Goal: Browse casually: Explore the website without a specific task or goal

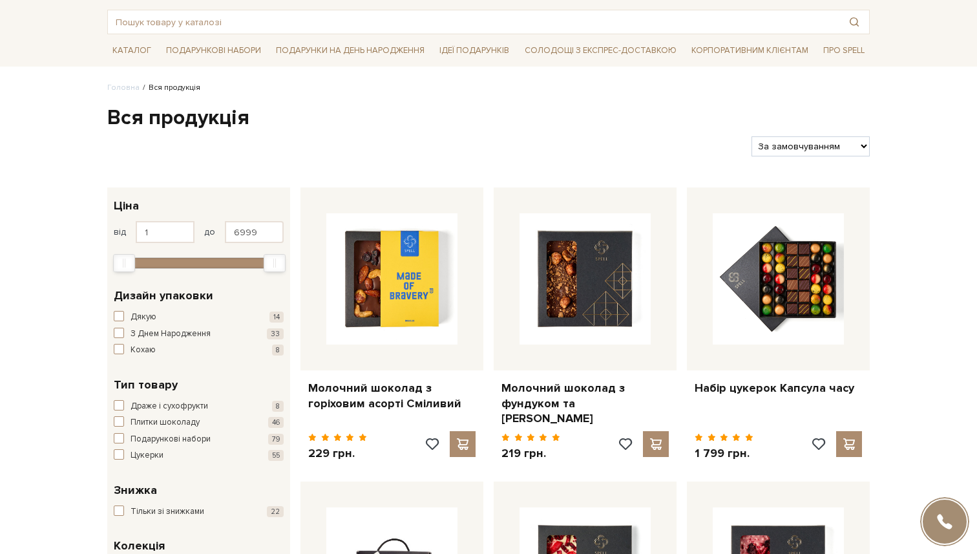
scroll to position [61, 0]
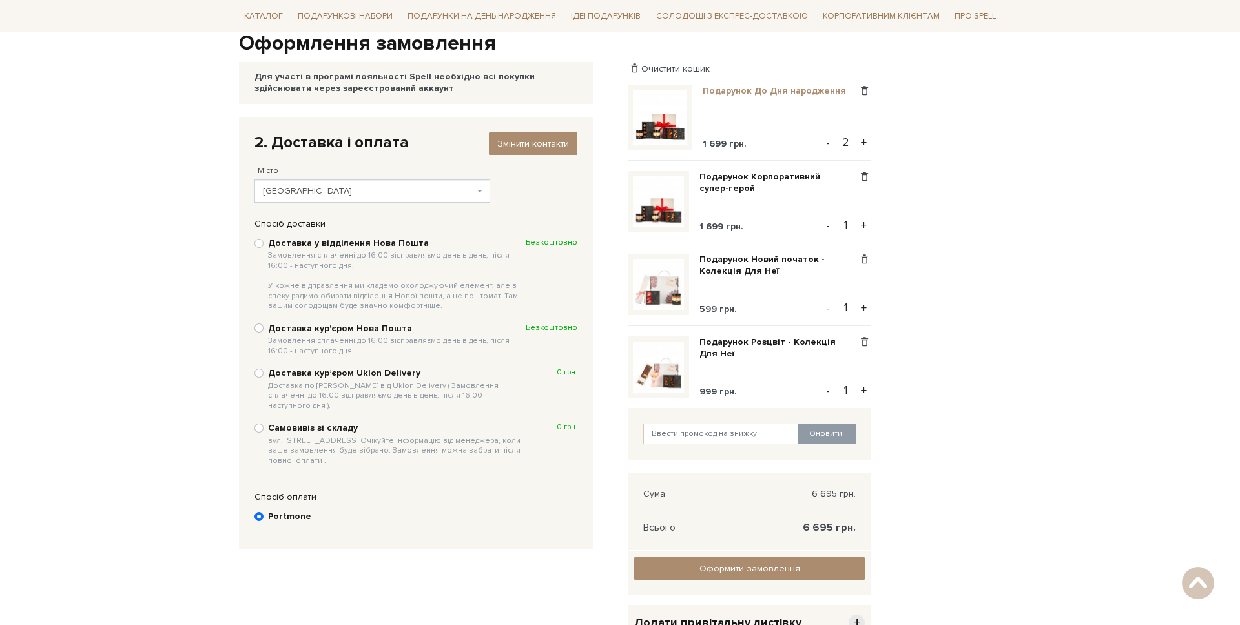
click at [739, 85] on link "Подарунок До Дня народження" at bounding box center [779, 91] width 153 height 12
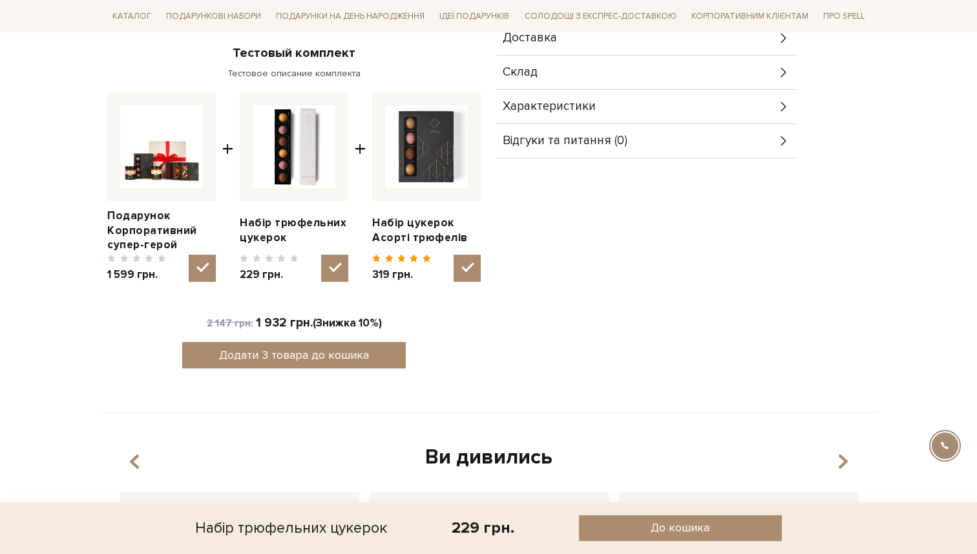
scroll to position [442, 0]
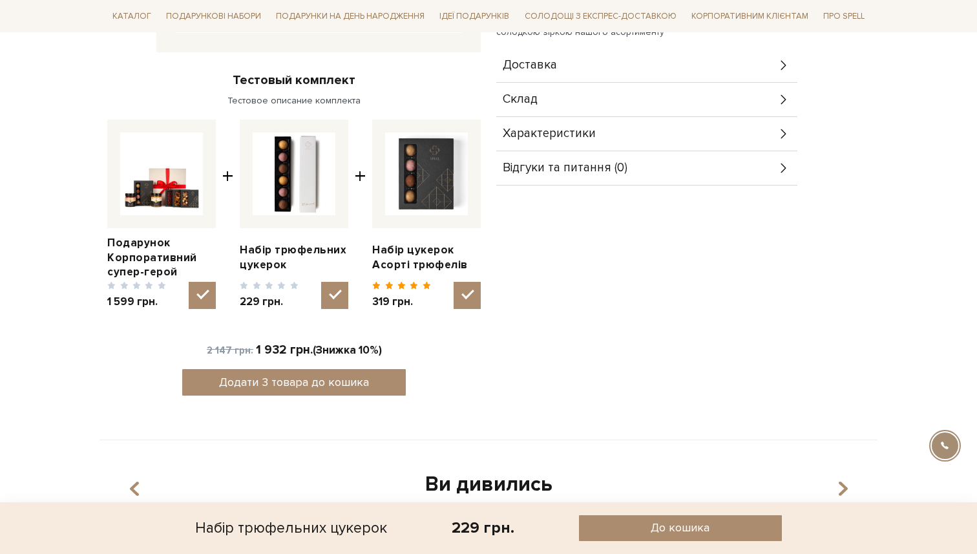
click at [174, 205] on img at bounding box center [161, 173] width 83 height 83
click at [189, 282] on input "checkbox" at bounding box center [202, 295] width 27 height 27
click at [183, 178] on img at bounding box center [161, 173] width 83 height 83
click at [189, 282] on input "checkbox" at bounding box center [202, 295] width 27 height 27
click at [187, 179] on img at bounding box center [161, 173] width 83 height 83
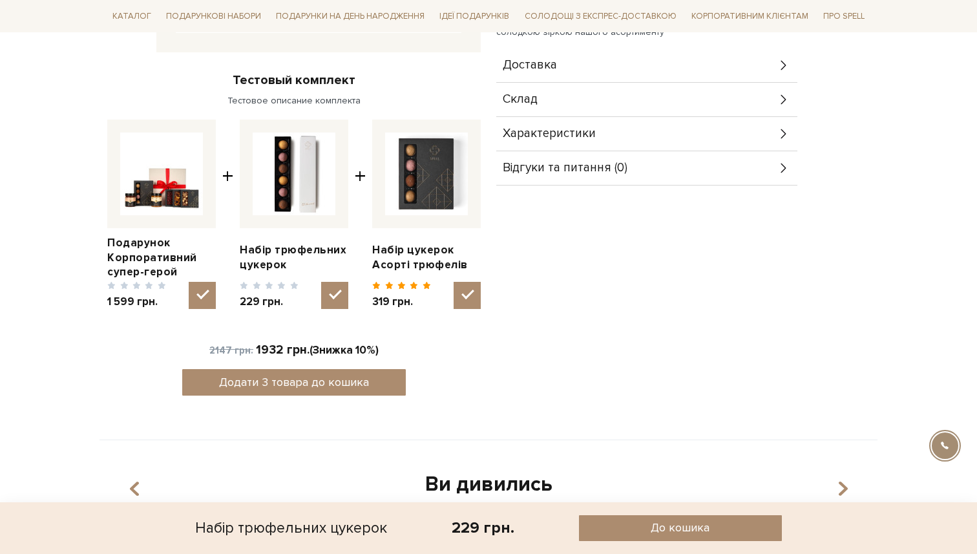
click at [189, 282] on input "checkbox" at bounding box center [202, 295] width 27 height 27
checkbox input "false"
click at [137, 242] on link "Подарунок Корпоративний супер-герой" at bounding box center [161, 257] width 109 height 43
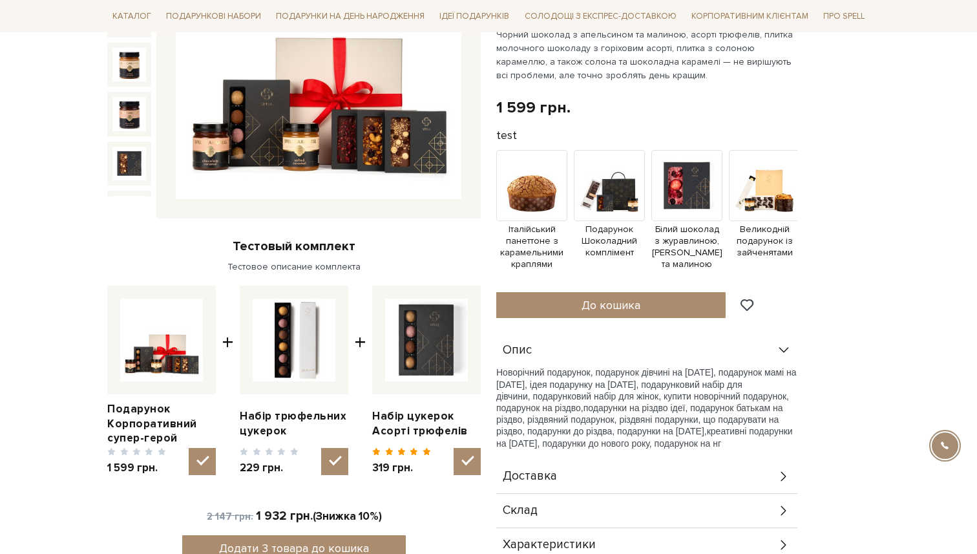
scroll to position [498, 0]
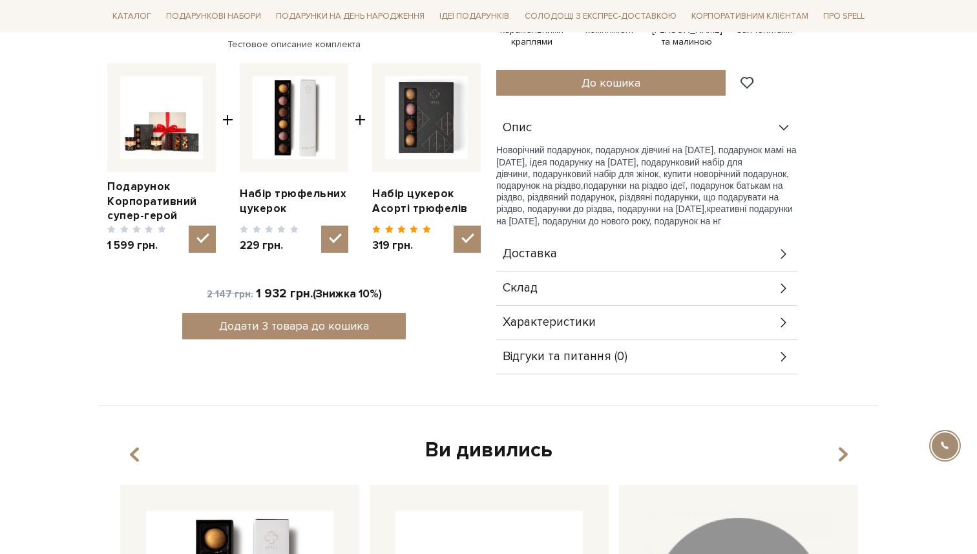
click at [536, 255] on span "Доставка" at bounding box center [530, 254] width 54 height 12
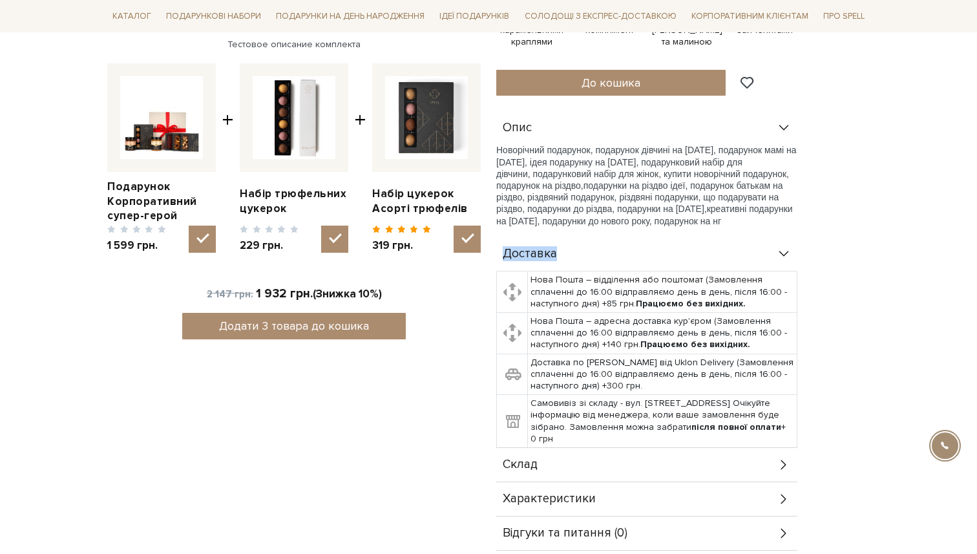
click at [535, 255] on span "Доставка" at bounding box center [530, 254] width 54 height 12
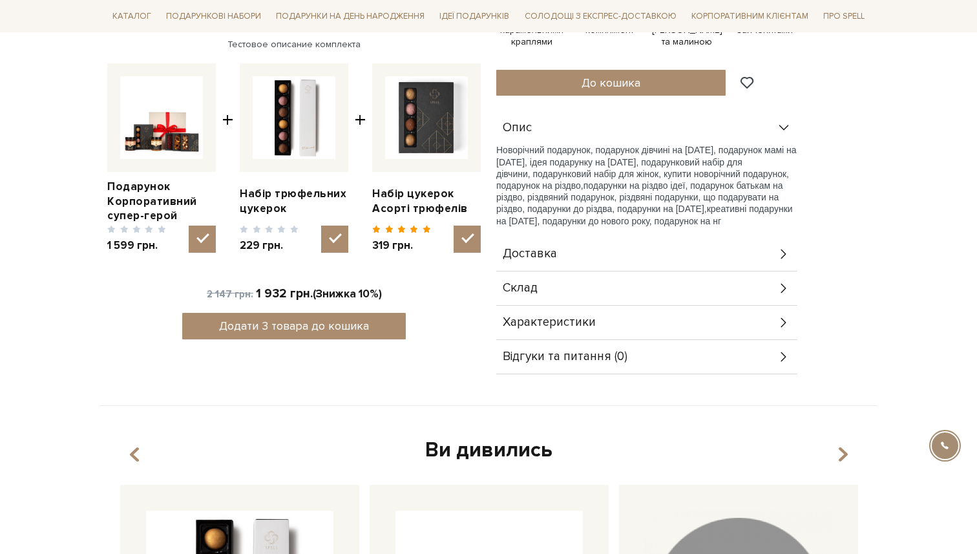
click at [534, 291] on span "Склад" at bounding box center [520, 288] width 35 height 12
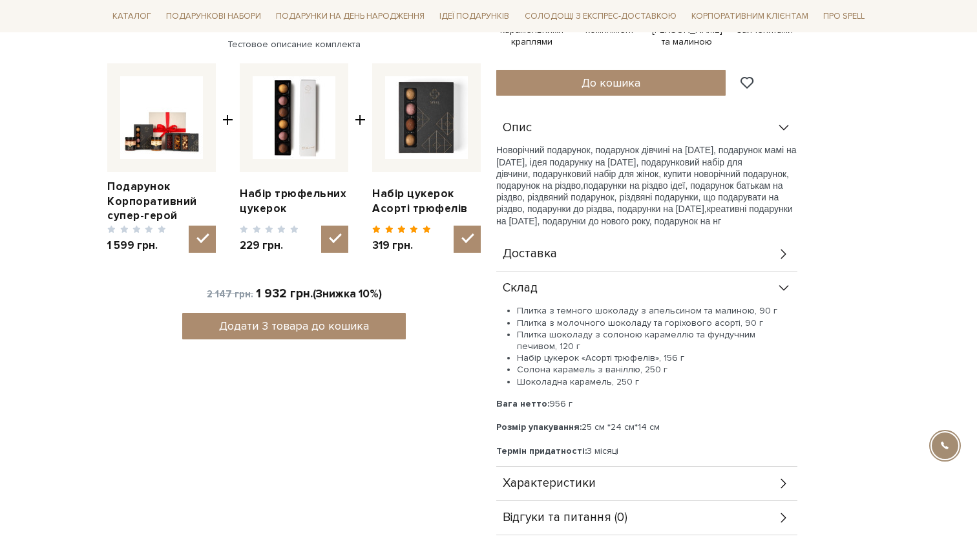
click at [534, 291] on span "Склад" at bounding box center [520, 288] width 35 height 12
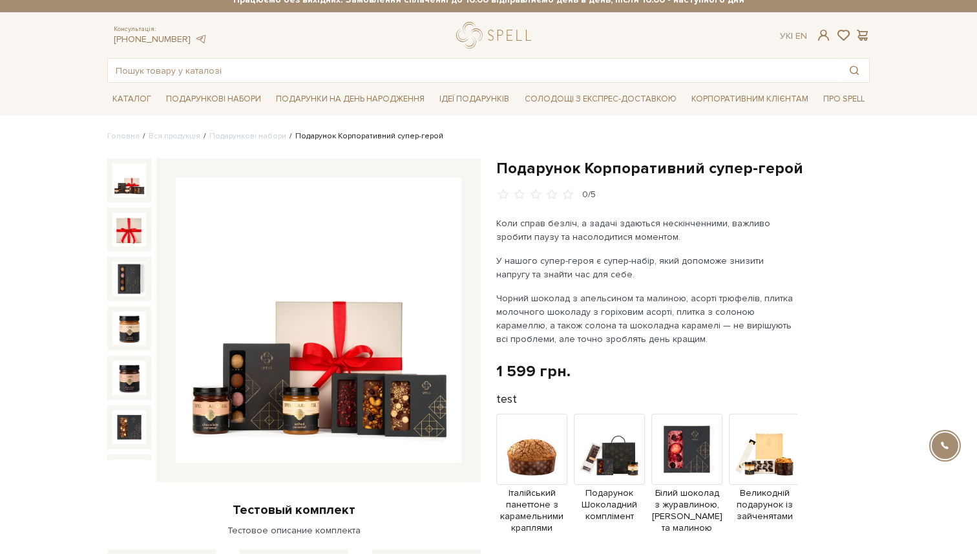
scroll to position [0, 0]
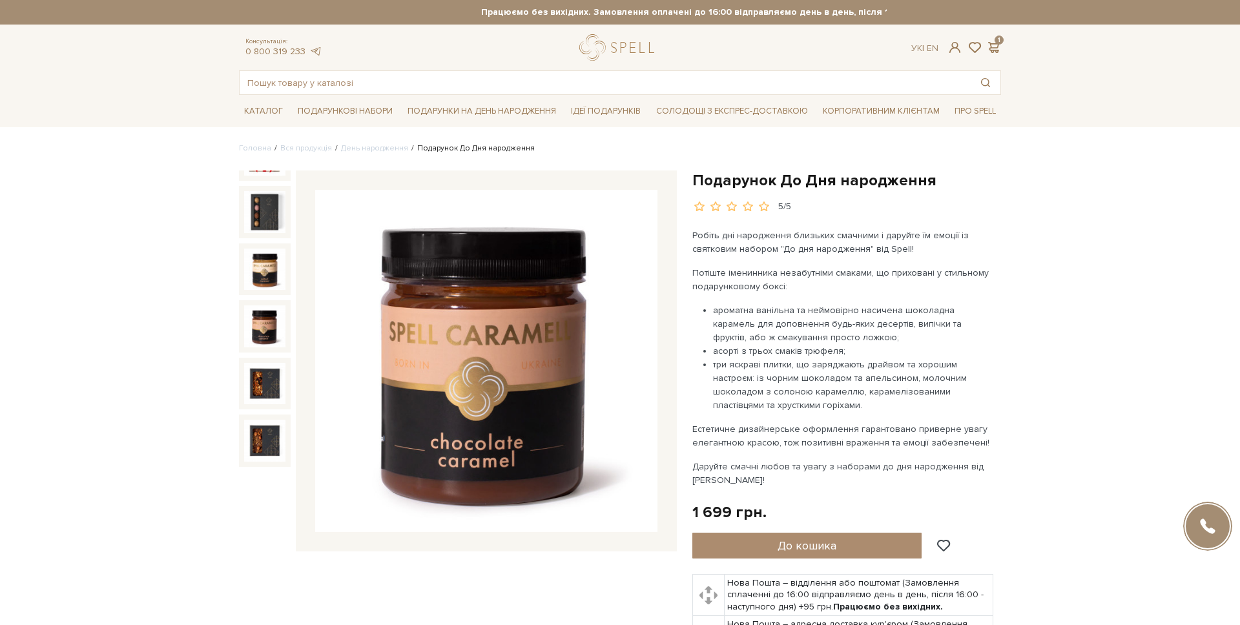
scroll to position [114, 0]
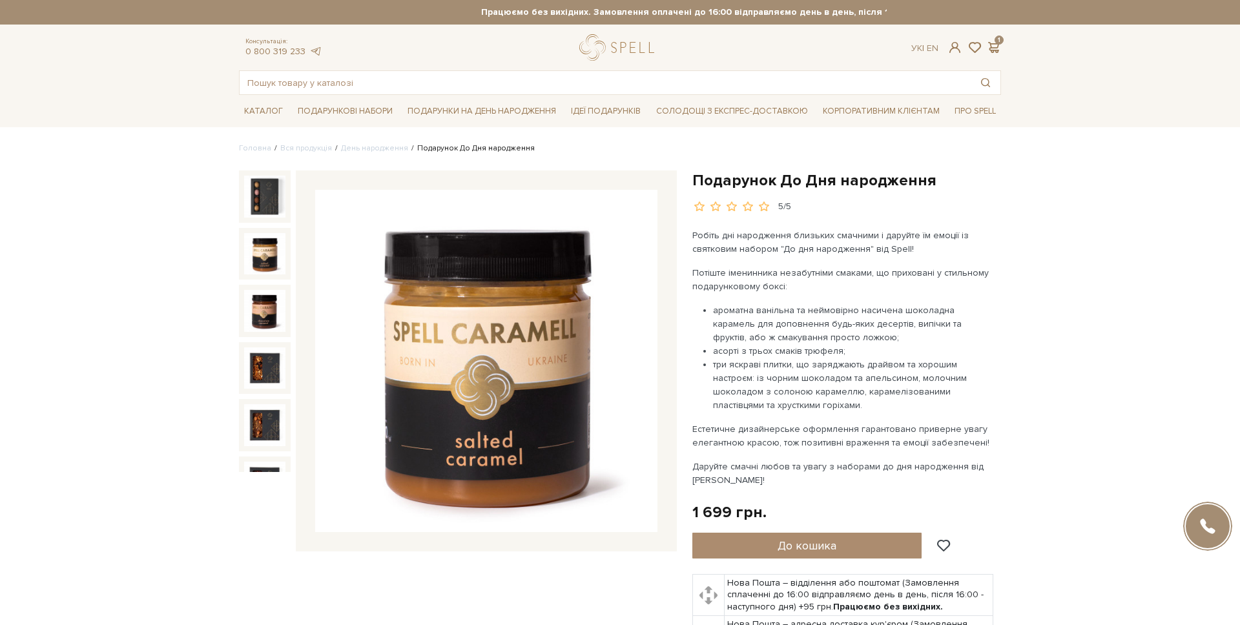
click at [267, 255] on img at bounding box center [264, 253] width 41 height 41
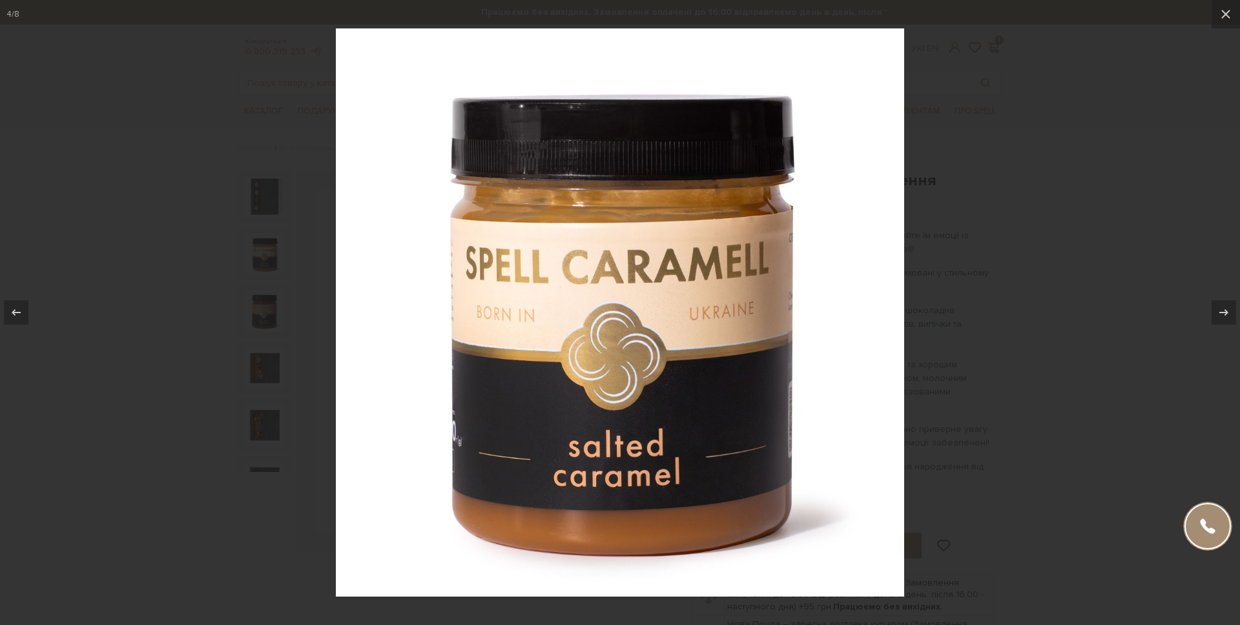
click at [1016, 291] on div at bounding box center [620, 312] width 1240 height 625
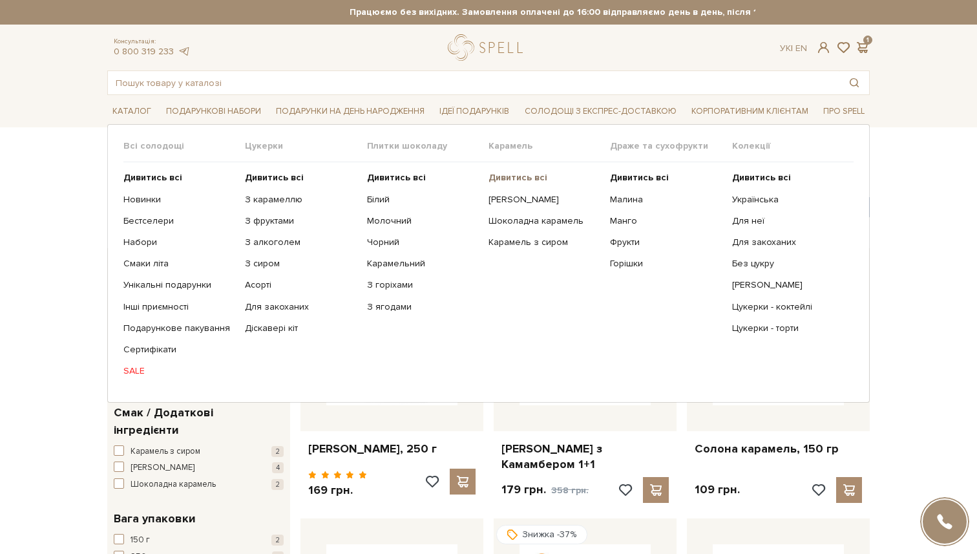
click at [497, 176] on b "Дивитись всі" at bounding box center [517, 177] width 59 height 11
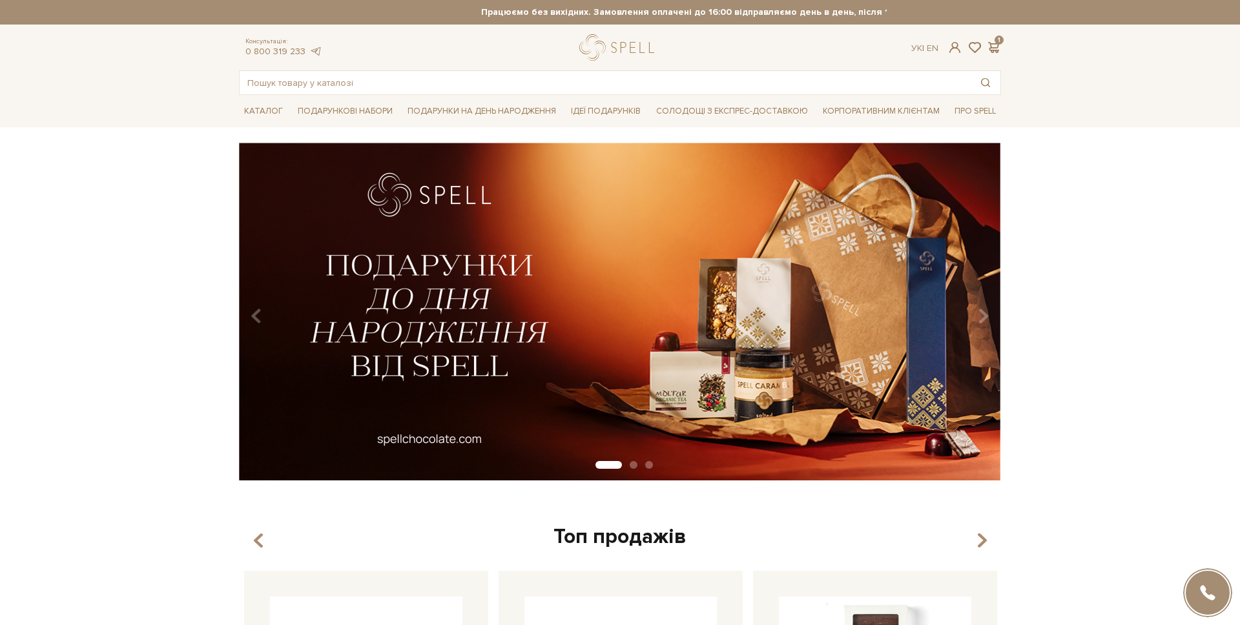
click at [939, 49] on div "Ук | En | 1" at bounding box center [957, 48] width 90 height 12
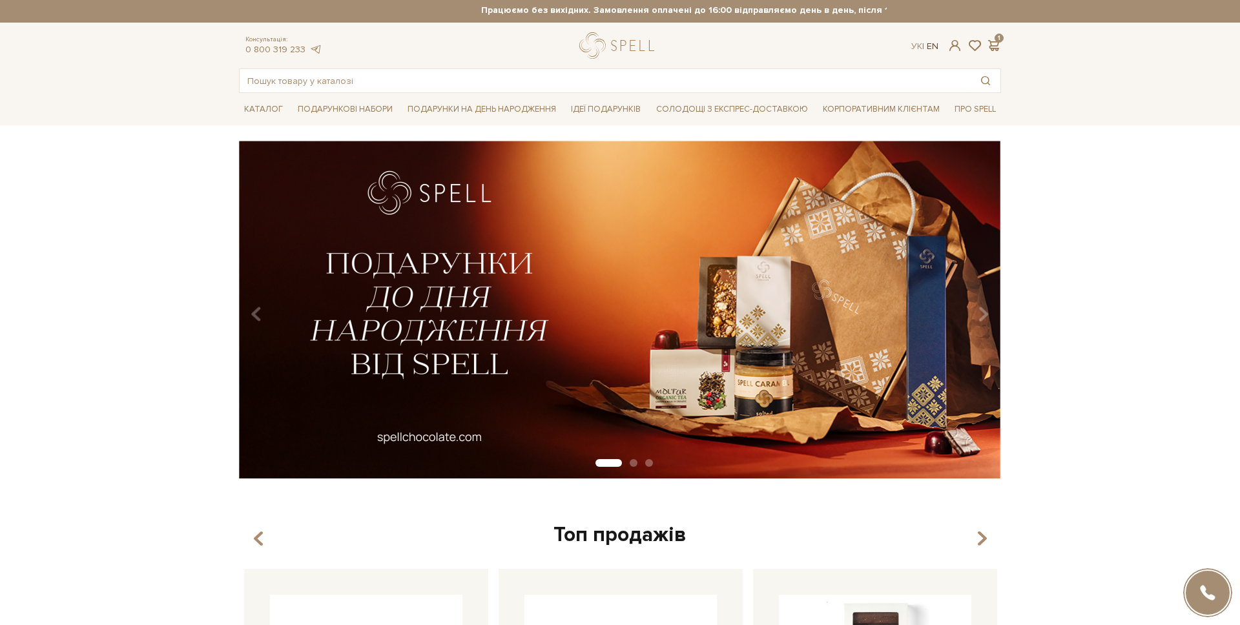
click at [935, 50] on link "En" at bounding box center [933, 46] width 12 height 11
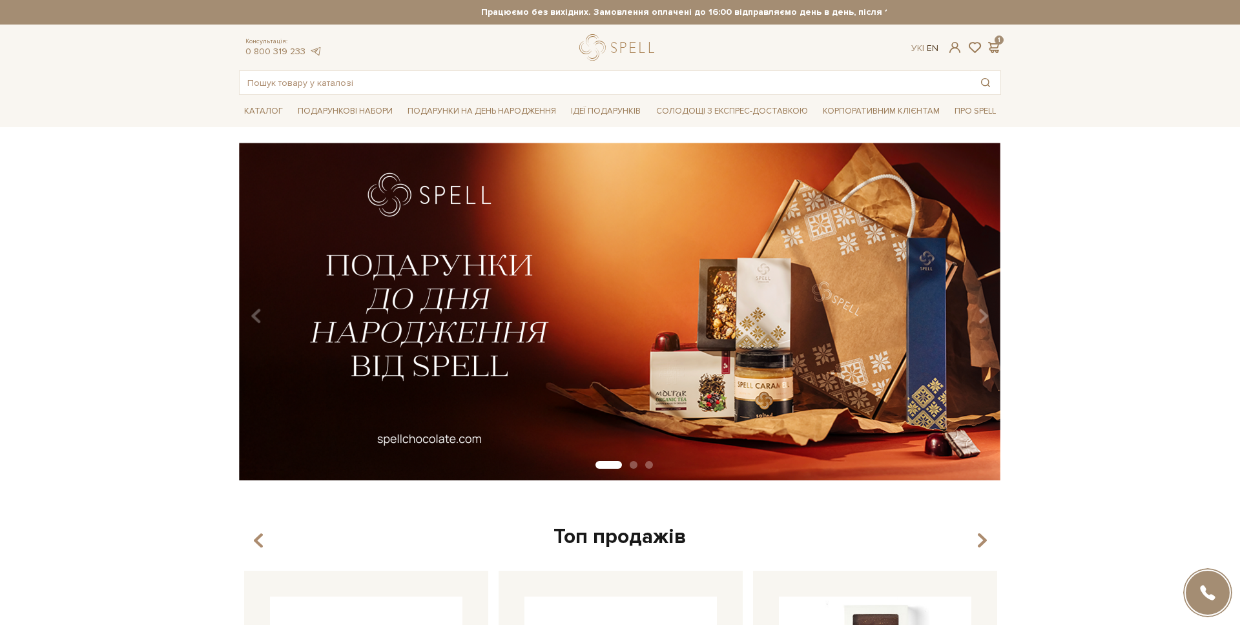
click at [932, 48] on link "En" at bounding box center [933, 48] width 12 height 11
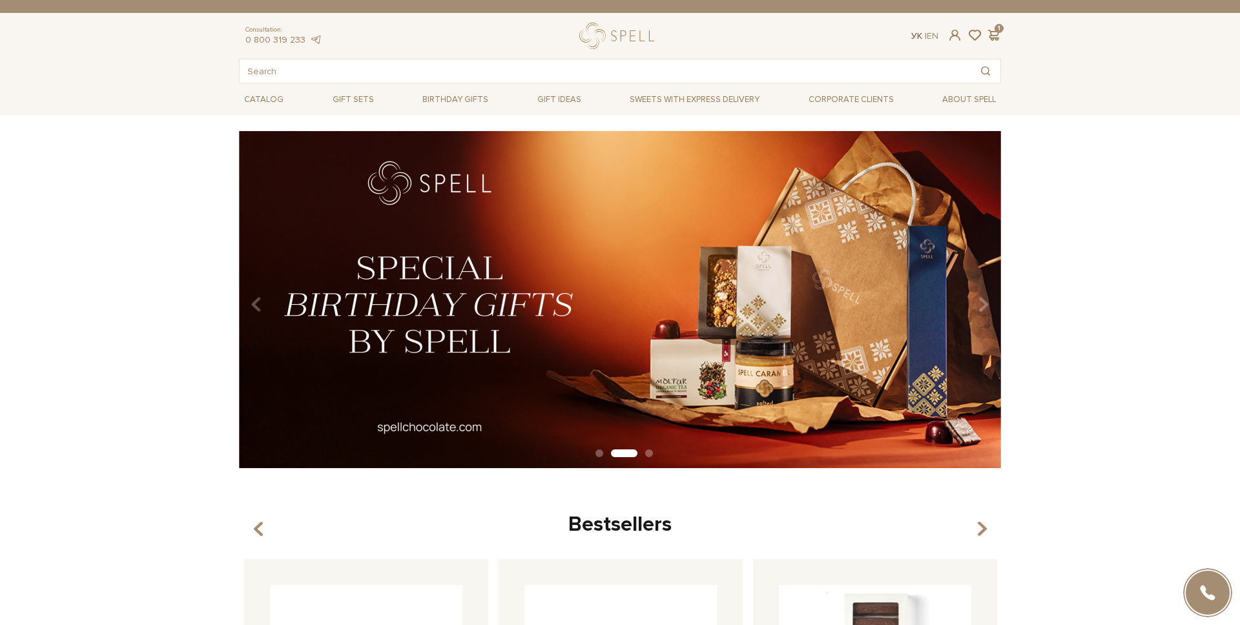
click at [919, 35] on link "Ук" at bounding box center [917, 35] width 11 height 11
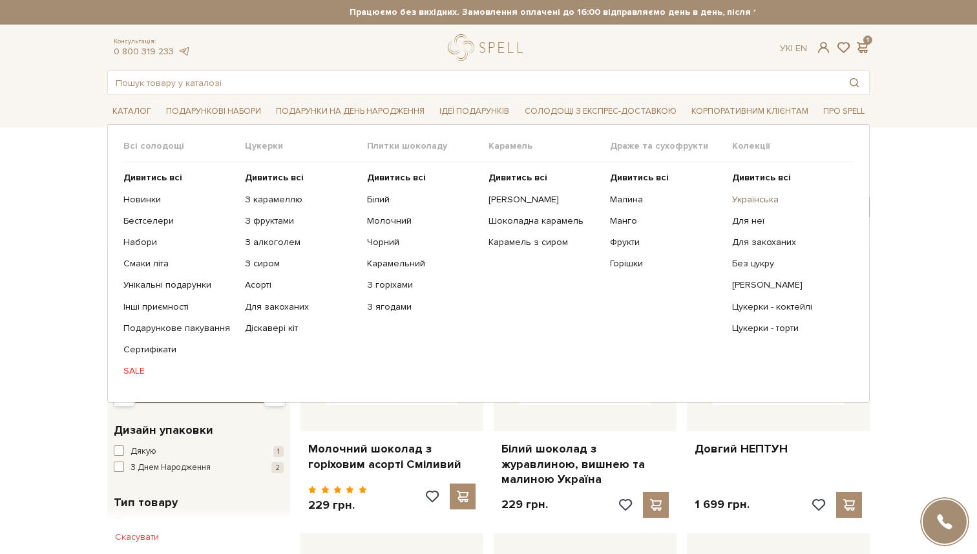
click at [760, 200] on link "Українська" at bounding box center [788, 200] width 112 height 12
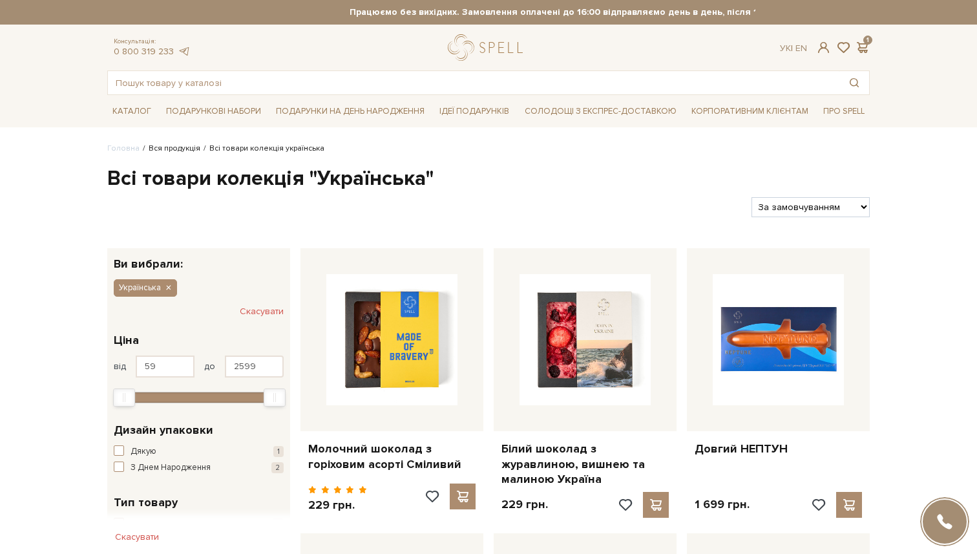
click at [169, 150] on link "Вся продукція" at bounding box center [175, 148] width 52 height 10
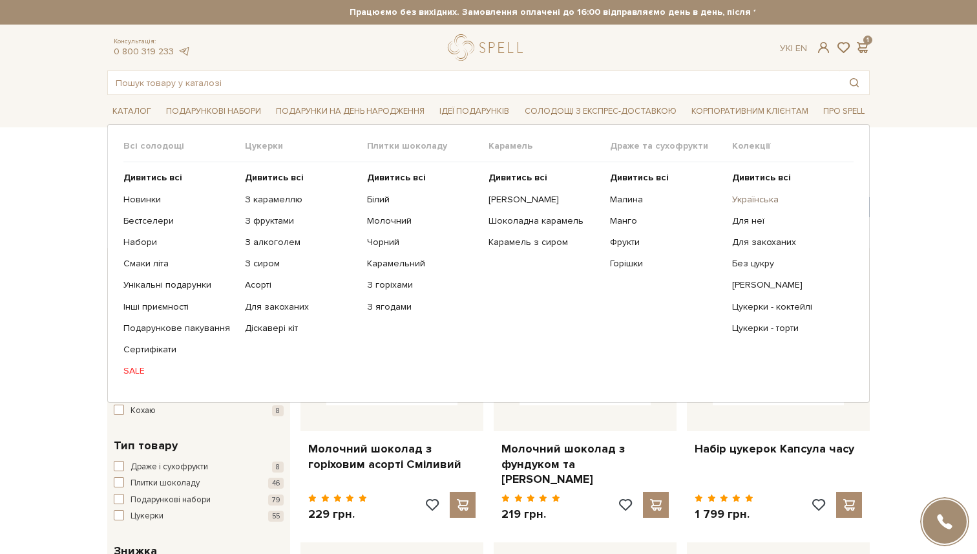
click at [749, 198] on link "Українська" at bounding box center [788, 200] width 112 height 12
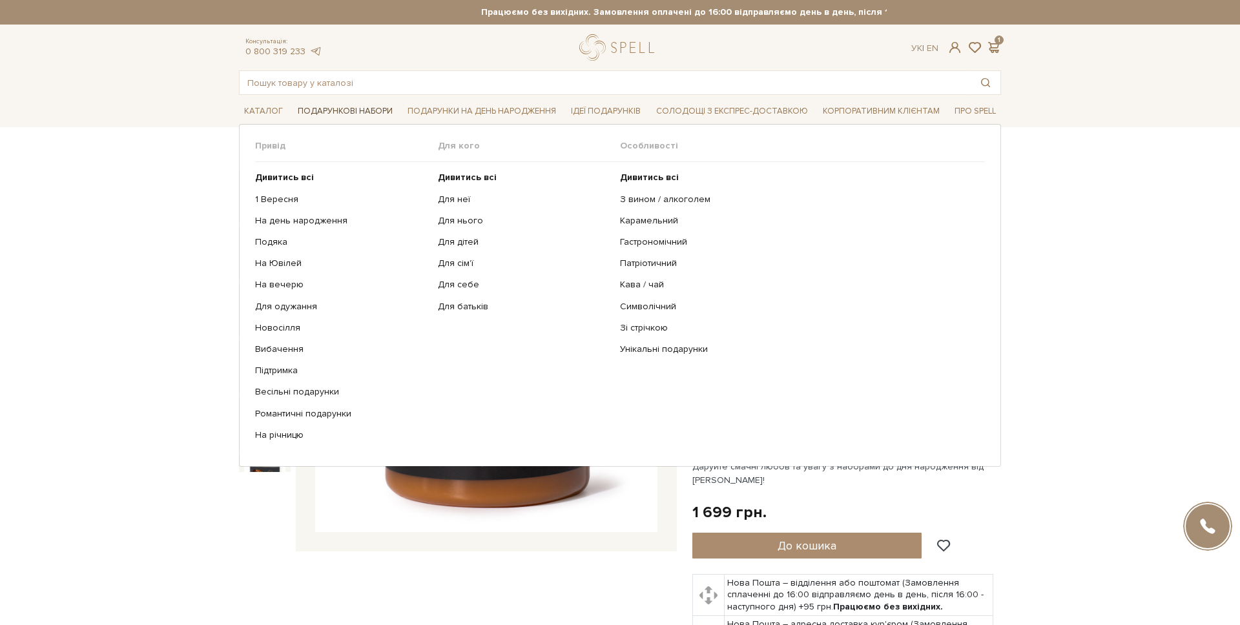
scroll to position [114, 0]
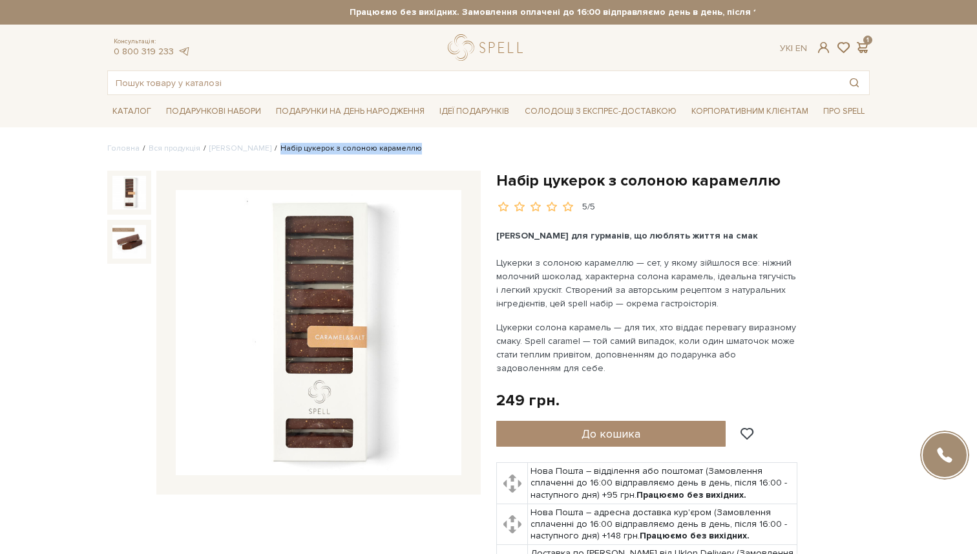
drag, startPoint x: 261, startPoint y: 148, endPoint x: 404, endPoint y: 154, distance: 142.9
click at [404, 154] on ul "Головна Вся продукція Сети цукерок Набір цукерок з солоною карамеллю" at bounding box center [488, 149] width 762 height 12
copy li "Набір цукерок з солоною карамеллю"
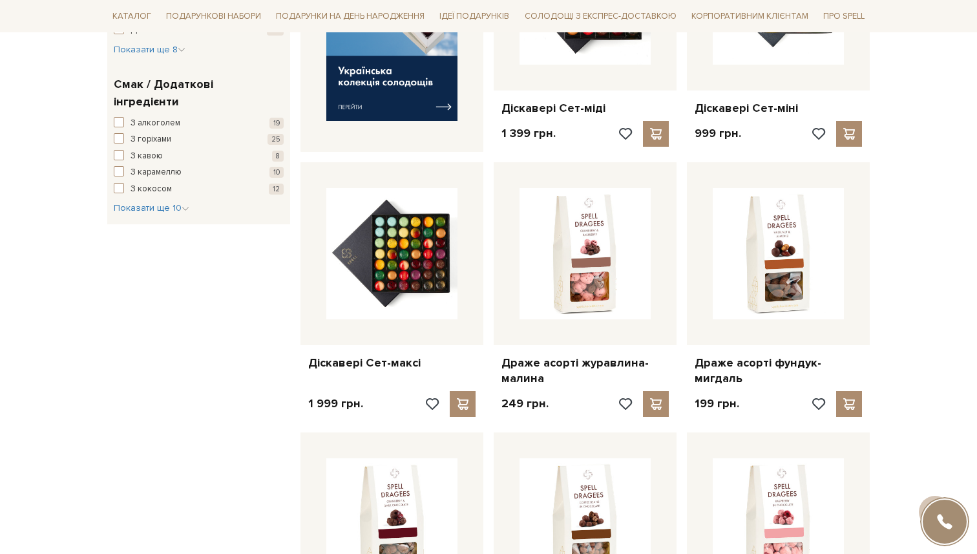
scroll to position [527, 0]
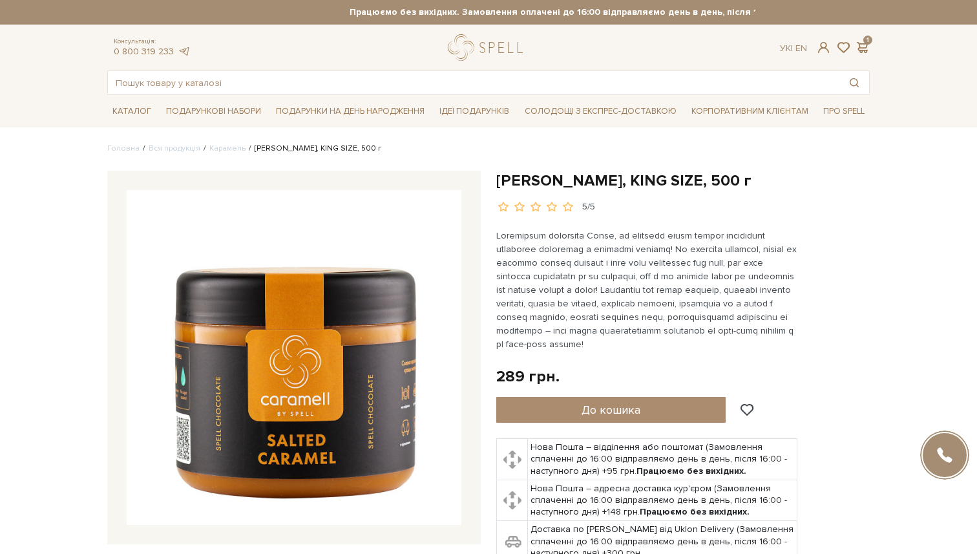
scroll to position [1, 0]
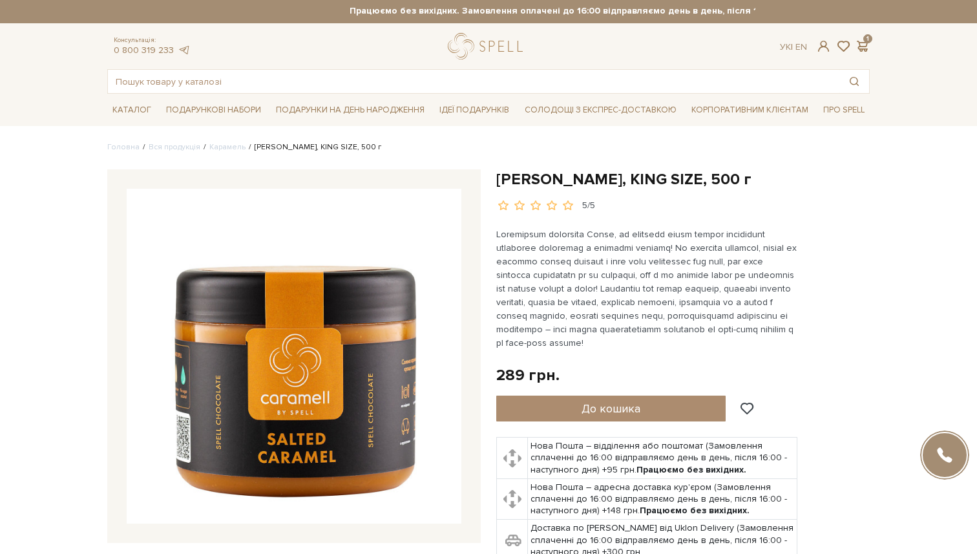
drag, startPoint x: 397, startPoint y: 145, endPoint x: 247, endPoint y: 152, distance: 150.1
click at [247, 152] on ul "Головна Вся продукція Карамель Солона карамель, KING SIZE, 500 г" at bounding box center [488, 147] width 762 height 12
copy li "Солона карамель, KING SIZE, 500 г"
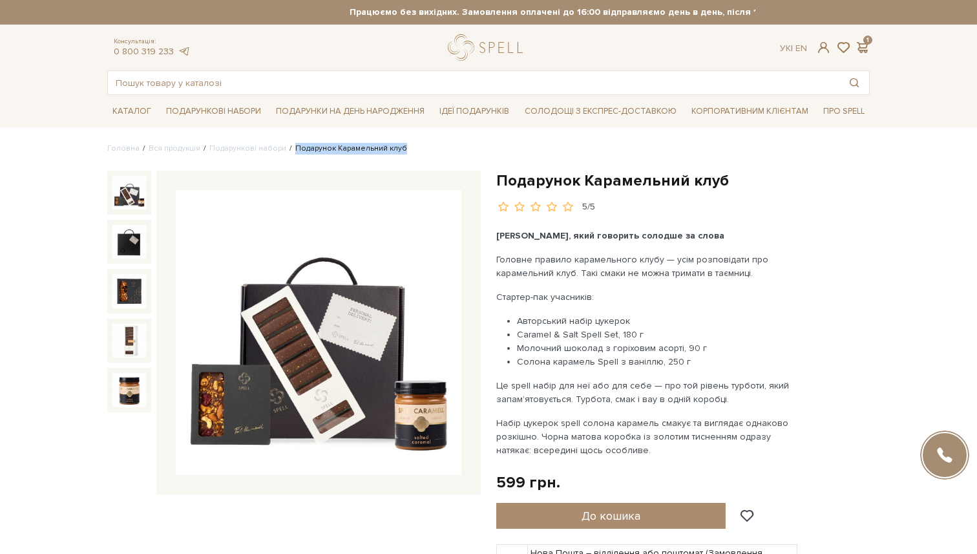
drag, startPoint x: 400, startPoint y: 151, endPoint x: 286, endPoint y: 152, distance: 113.7
click at [286, 152] on ul "Головна Вся продукція Подарункові набори Подарунок Карамельний клуб" at bounding box center [488, 149] width 762 height 12
copy li "Подарунок Карамельний клуб"
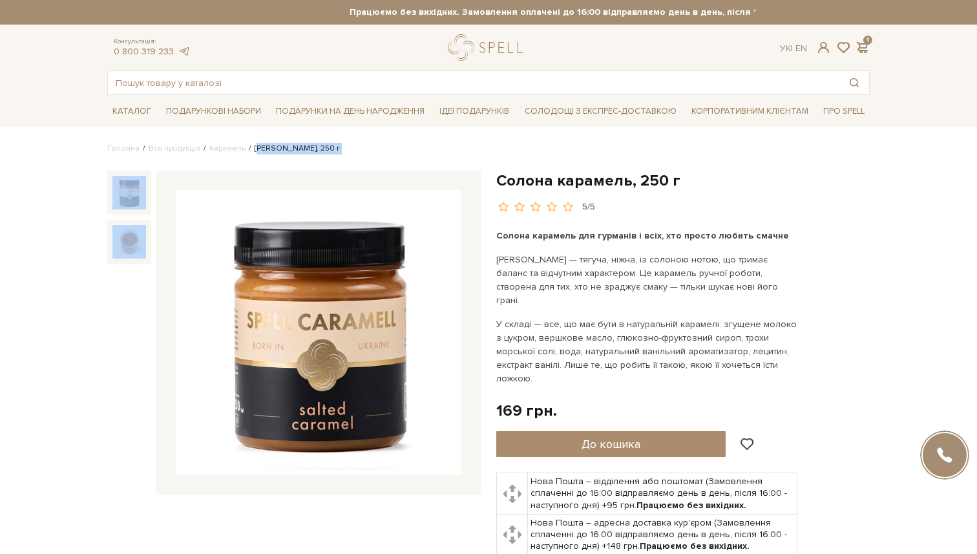
drag, startPoint x: 361, startPoint y: 156, endPoint x: 254, endPoint y: 153, distance: 107.3
drag, startPoint x: 249, startPoint y: 152, endPoint x: 345, endPoint y: 149, distance: 95.7
click at [345, 149] on ul "Головна Вся продукція Карамель Карамель солона, 250 г" at bounding box center [488, 149] width 762 height 12
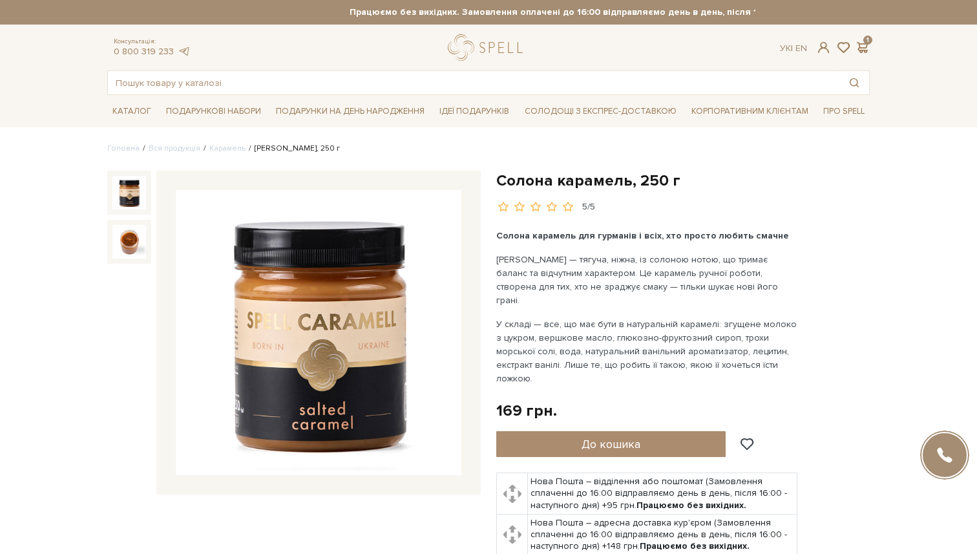
copy li "[PERSON_NAME], 250 г"
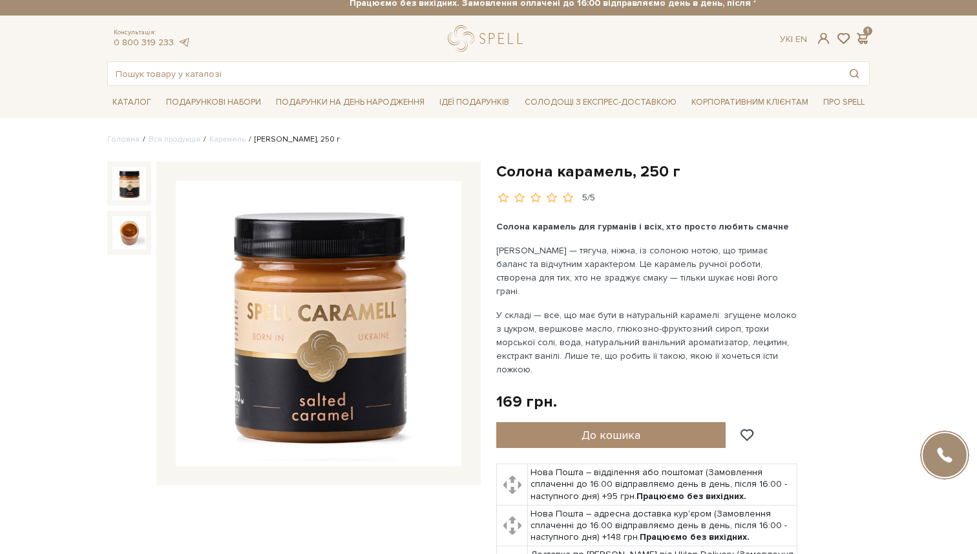
scroll to position [4, 0]
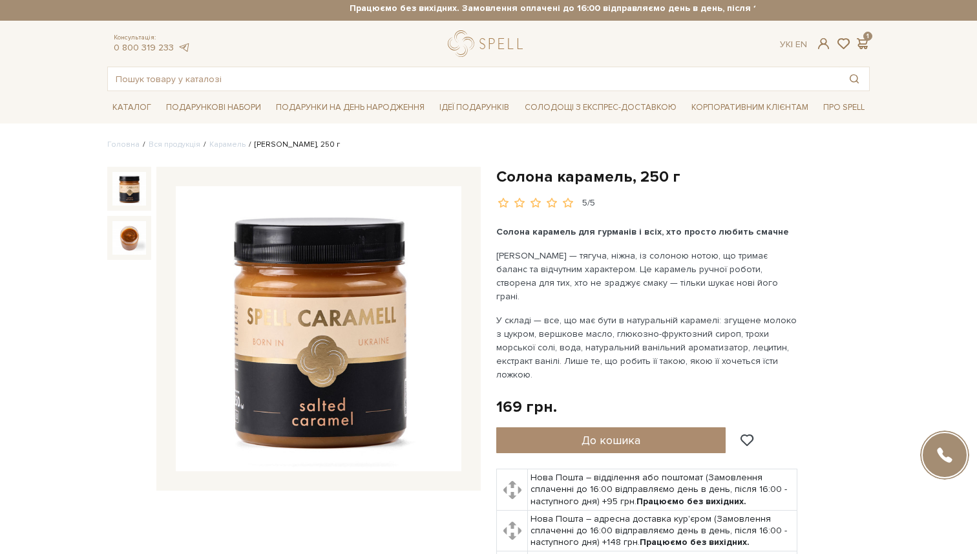
click at [299, 90] on div at bounding box center [488, 79] width 762 height 25
click at [301, 83] on input "text" at bounding box center [473, 78] width 731 height 23
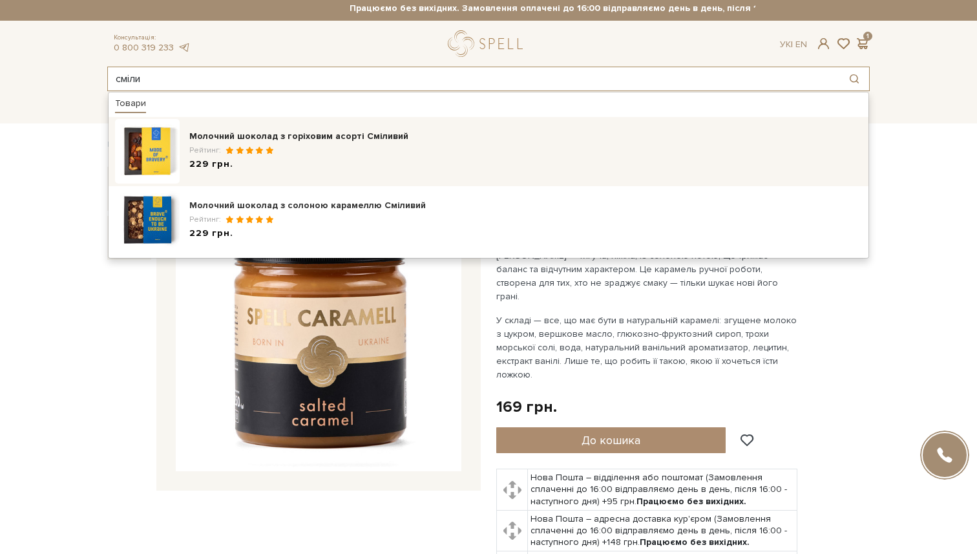
type input "сміли"
click at [308, 140] on div "Молочний шоколад з горіховим асорті Сміливий" at bounding box center [525, 136] width 673 height 13
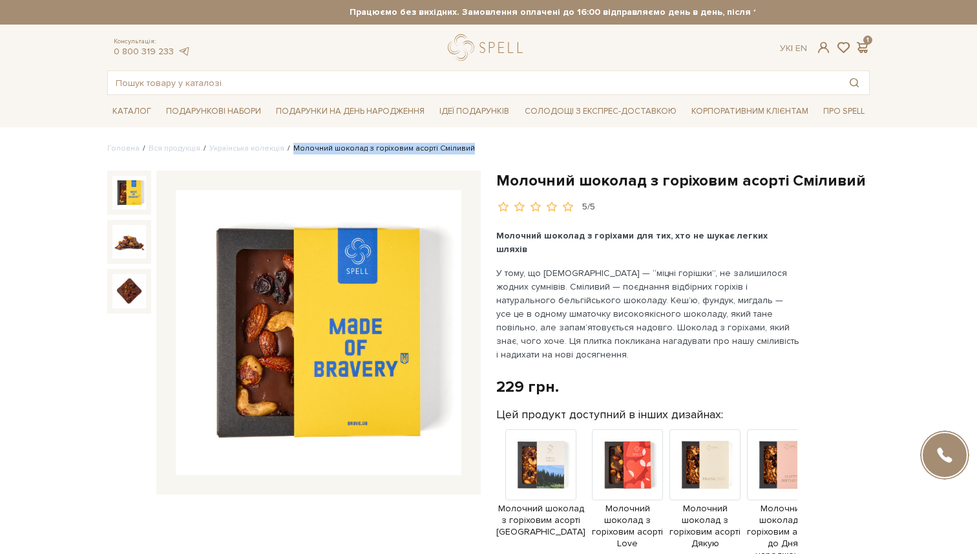
drag, startPoint x: 478, startPoint y: 153, endPoint x: 285, endPoint y: 153, distance: 193.2
click at [285, 153] on ul "Головна Вся продукція Українська колекція Молочний шоколад з горіховим асорті С…" at bounding box center [488, 149] width 762 height 12
copy li "Молочний шоколад з горіховим асорті Сміливий"
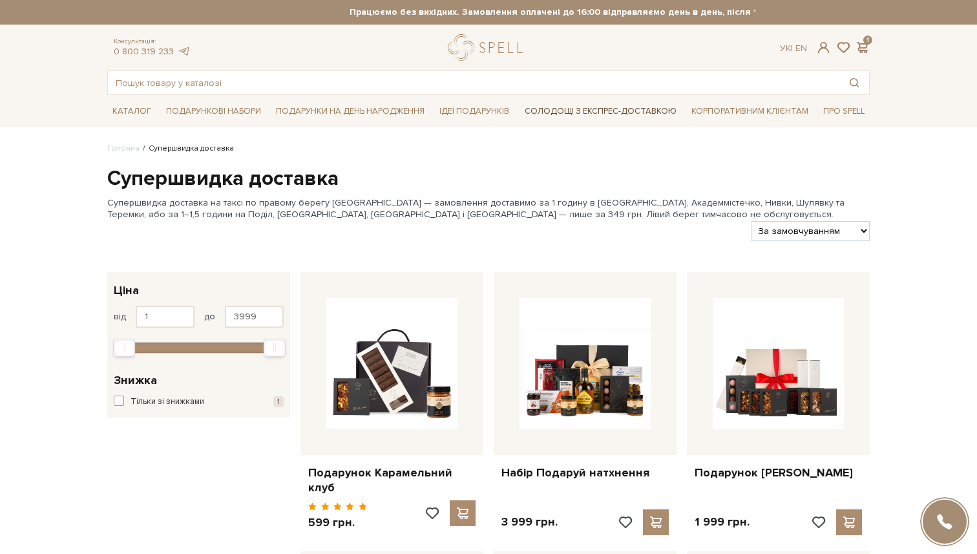
click at [588, 106] on link "Солодощі з експрес-доставкою" at bounding box center [600, 111] width 162 height 22
